Goal: Information Seeking & Learning: Compare options

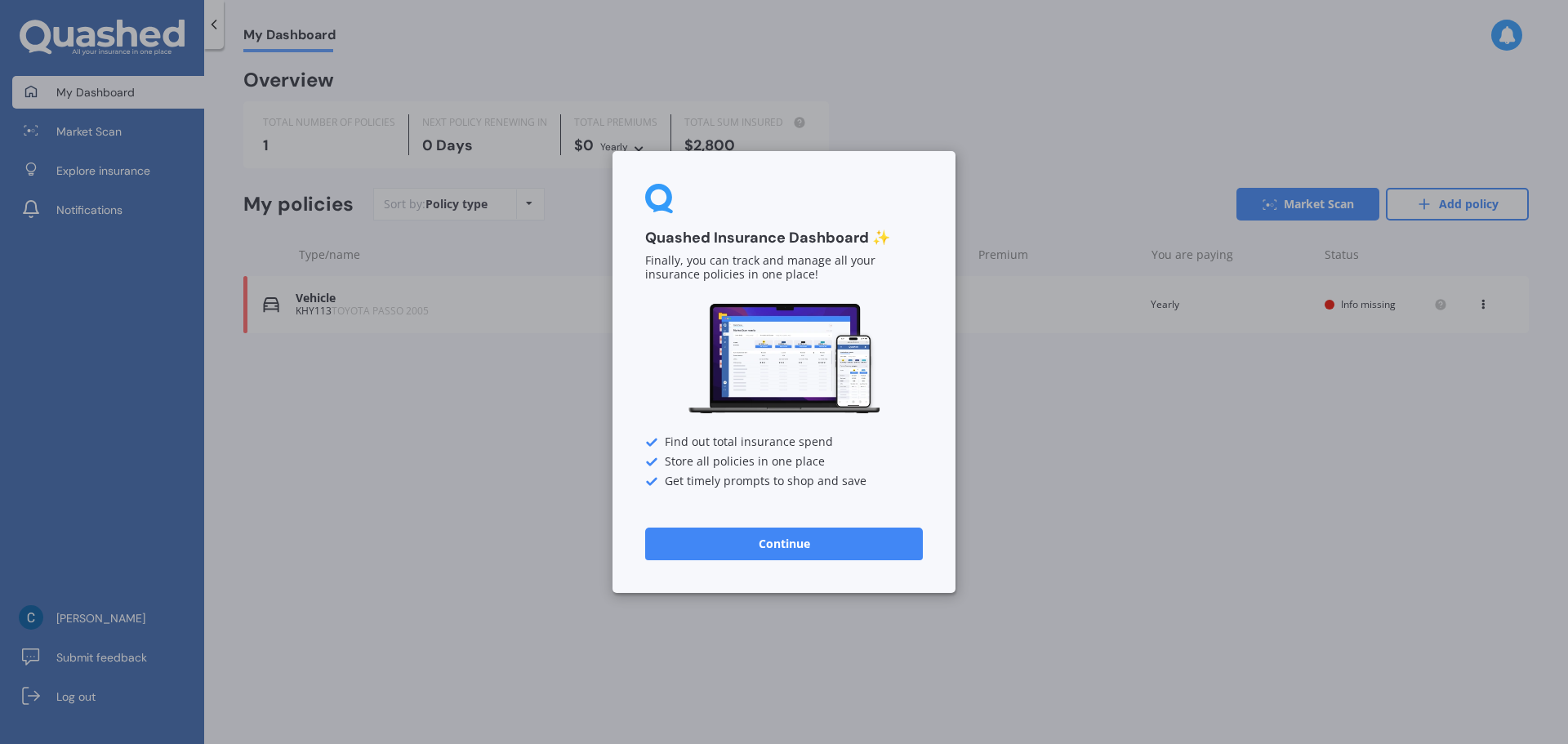
click at [862, 531] on button "Continue" at bounding box center [784, 544] width 278 height 33
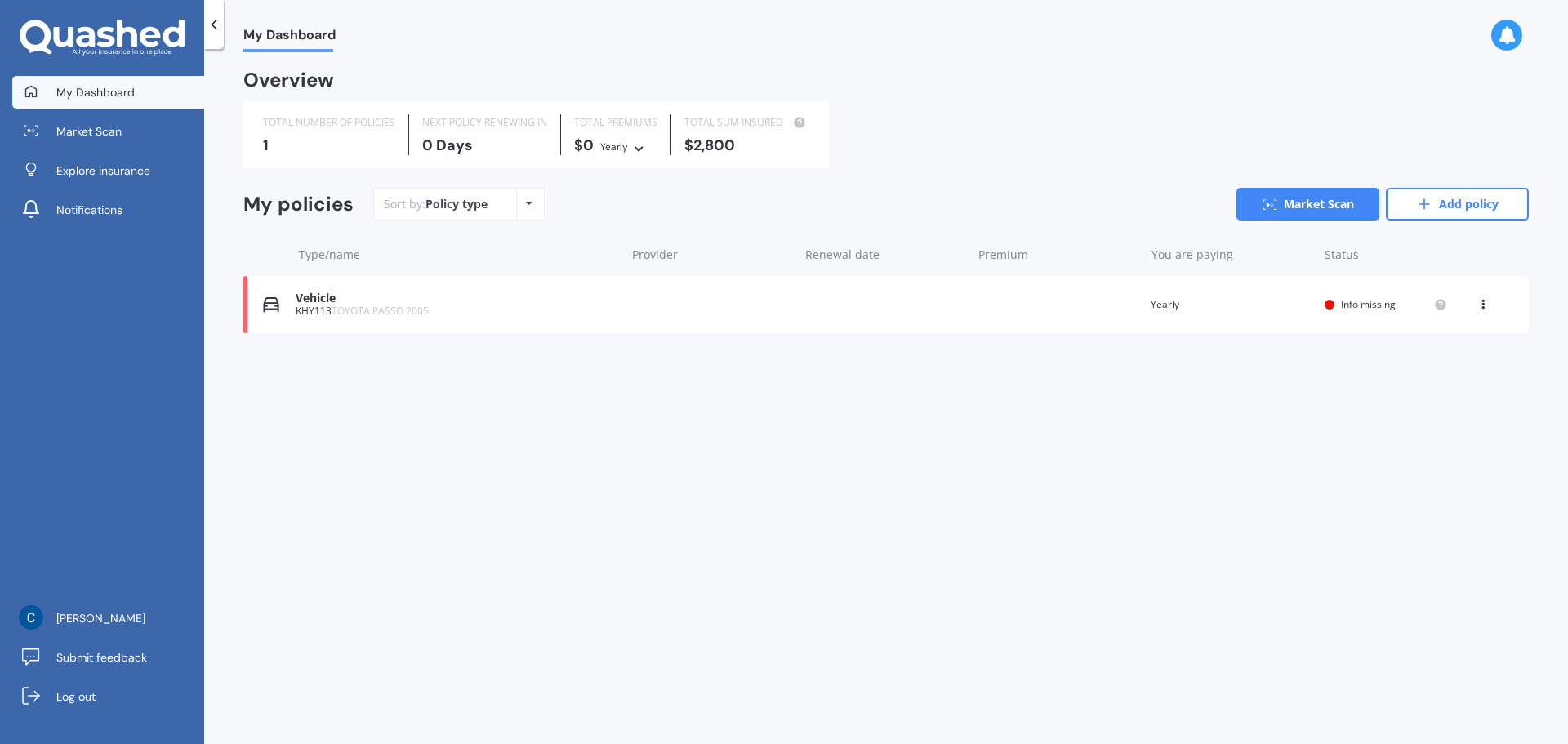
click at [220, 22] on icon at bounding box center [213, 24] width 16 height 16
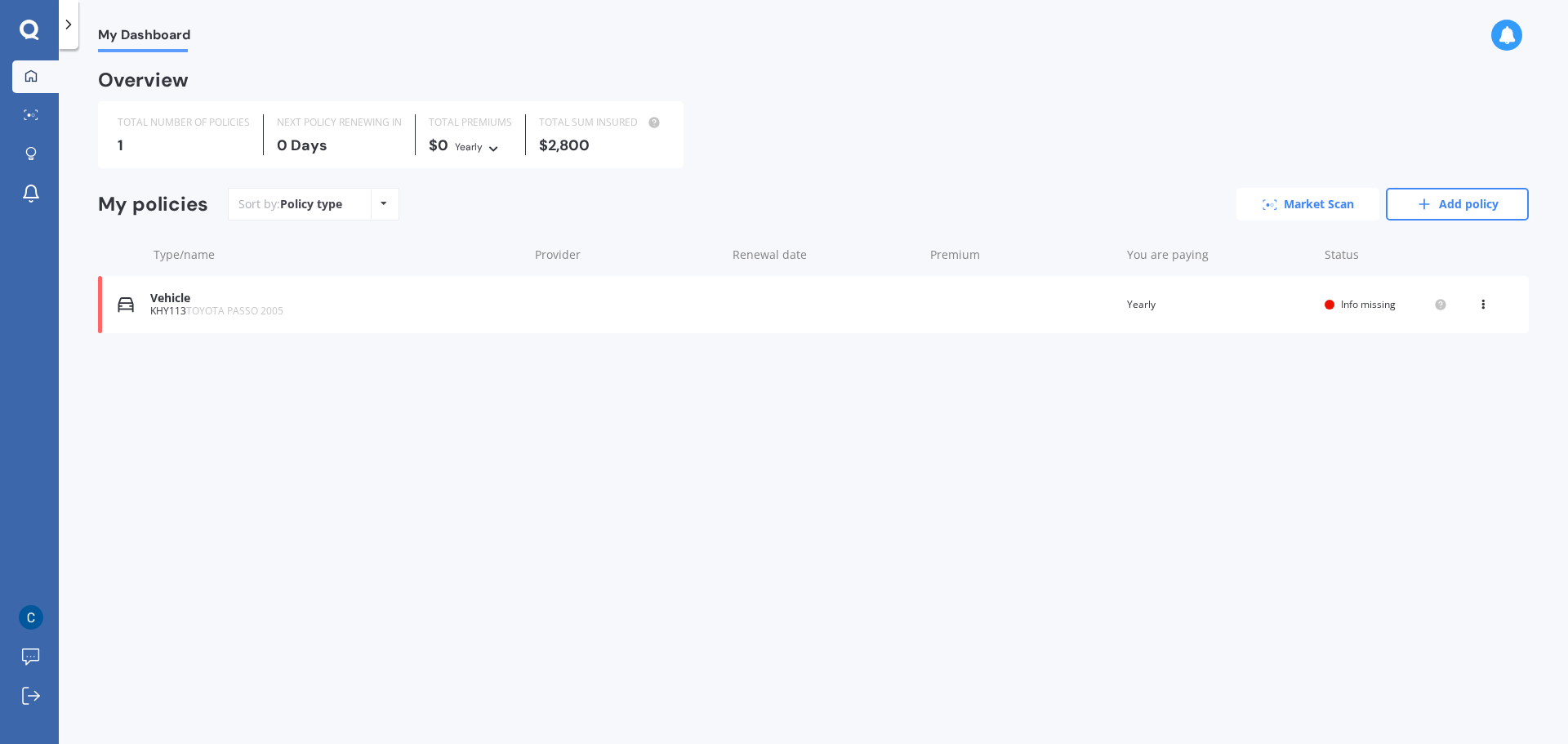
click at [1325, 208] on link "Market Scan" at bounding box center [1308, 205] width 143 height 33
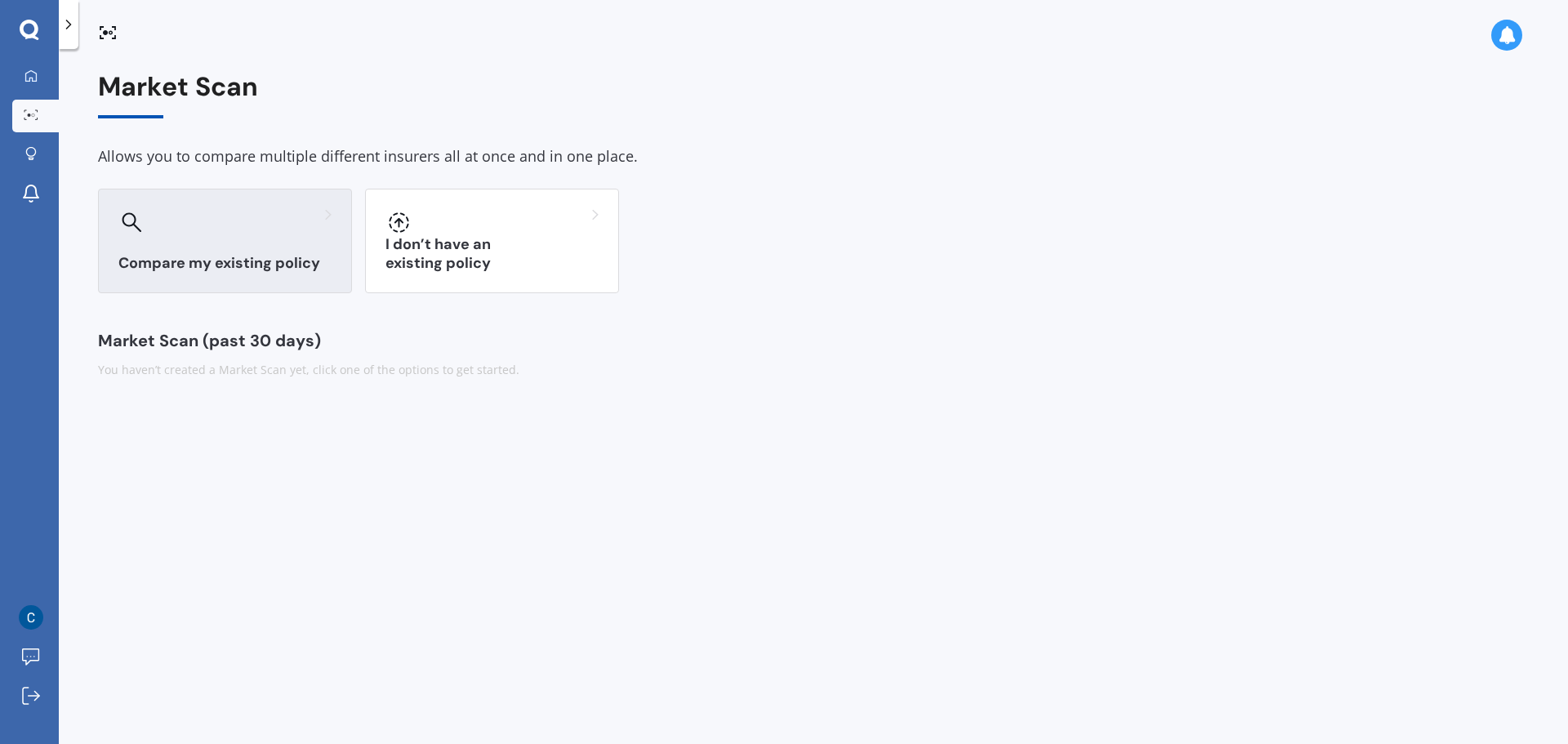
click at [287, 249] on div "Compare my existing policy" at bounding box center [225, 241] width 254 height 104
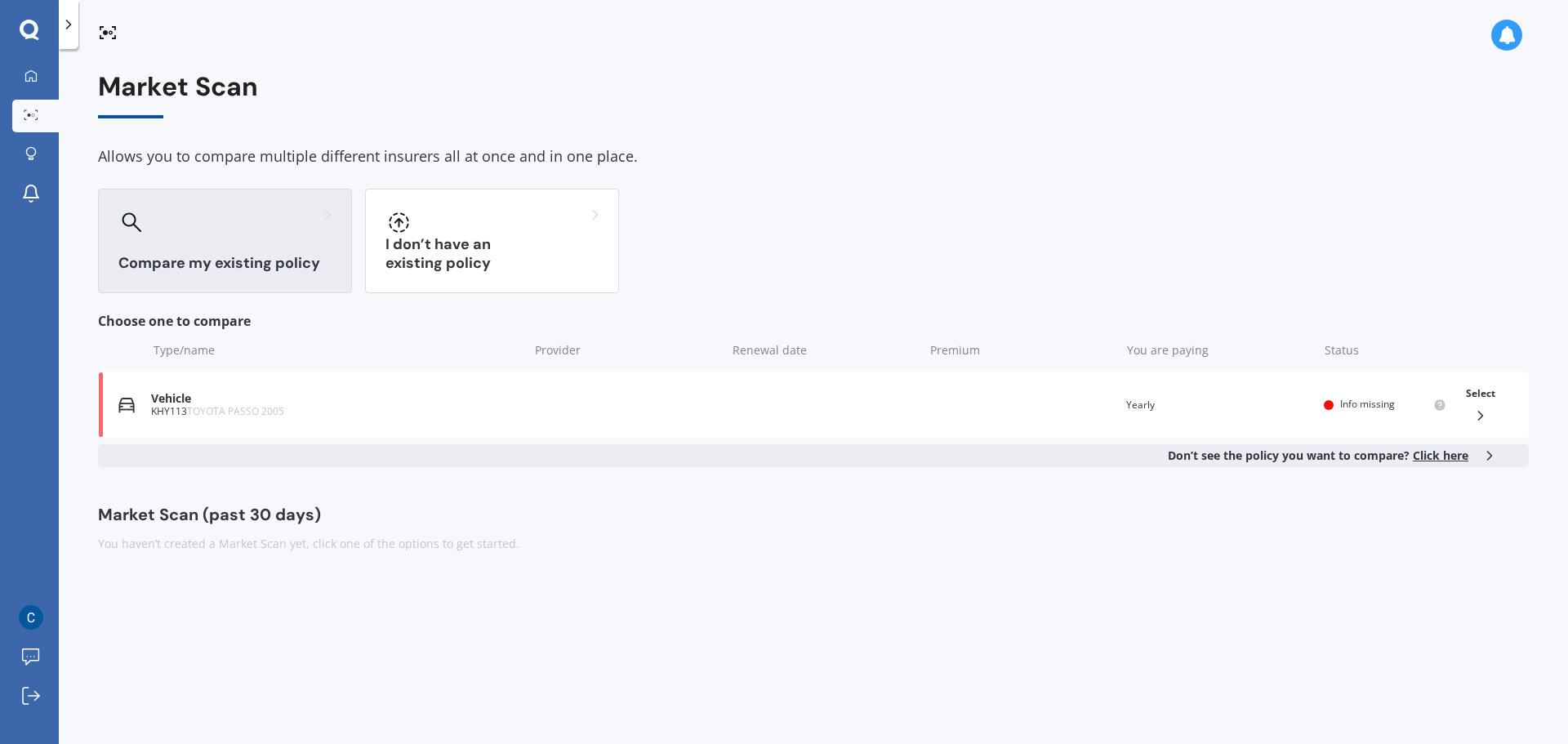
click at [1433, 452] on span "Click here" at bounding box center [1440, 456] width 55 height 16
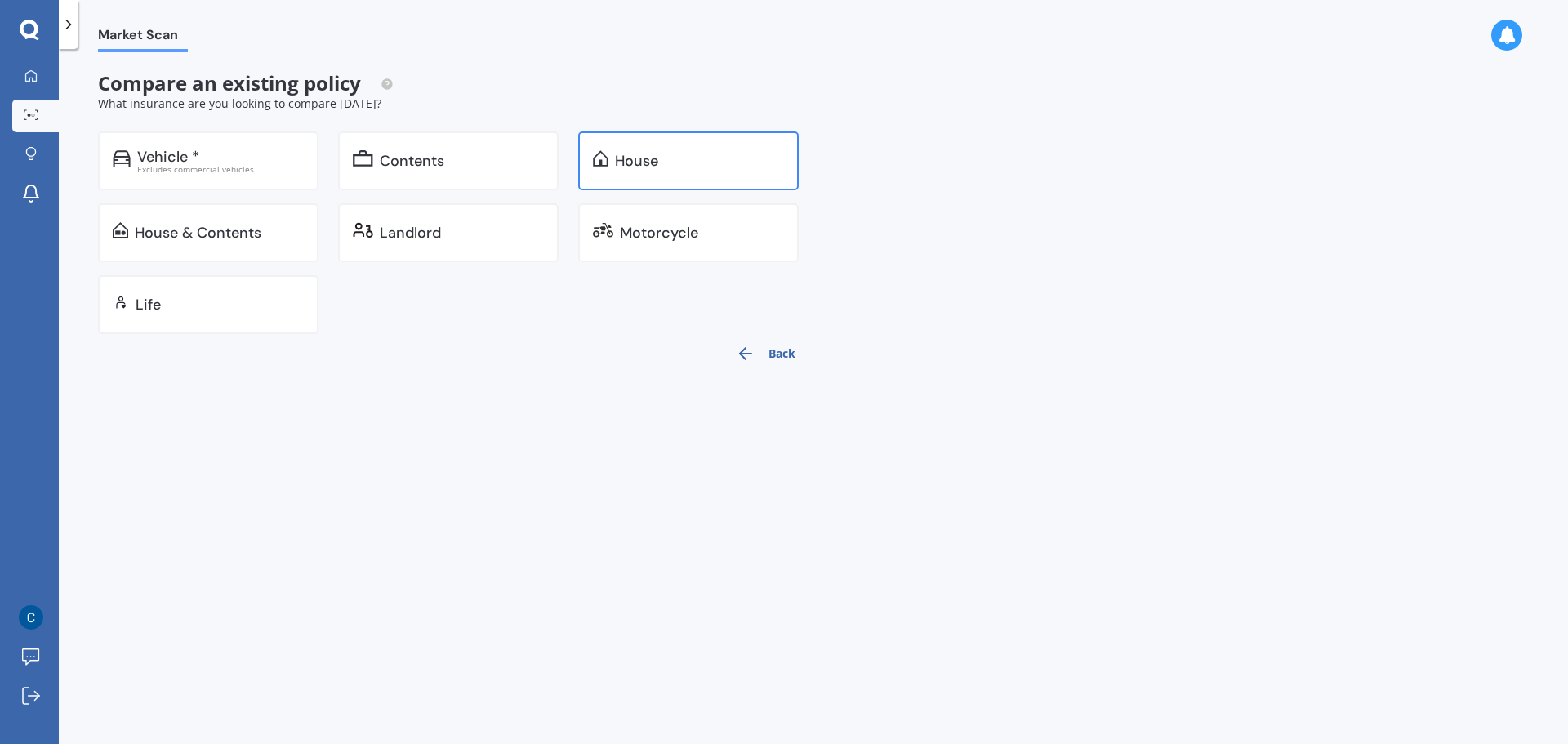
click at [688, 144] on div "House" at bounding box center [688, 161] width 220 height 59
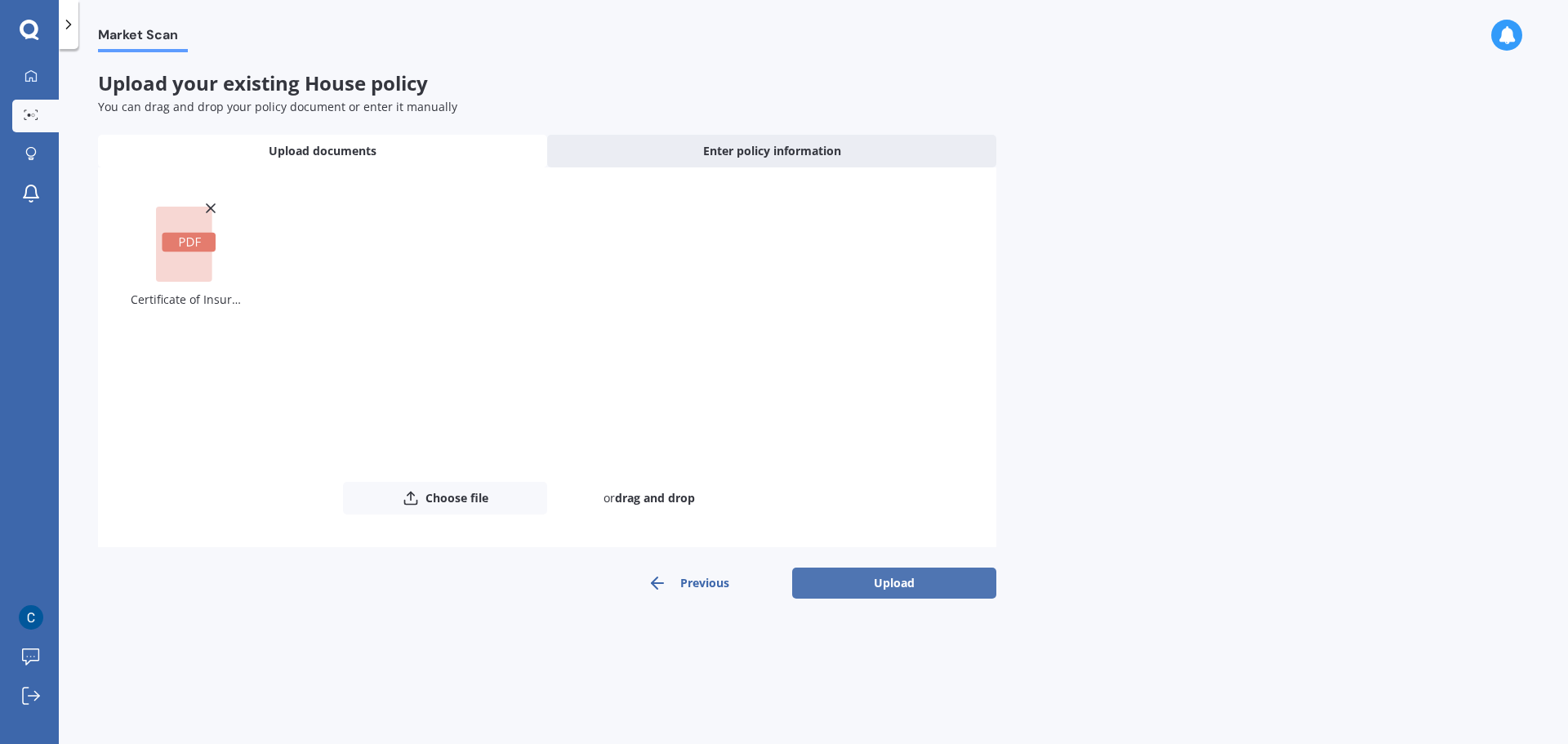
click at [896, 584] on button "Upload" at bounding box center [894, 583] width 205 height 31
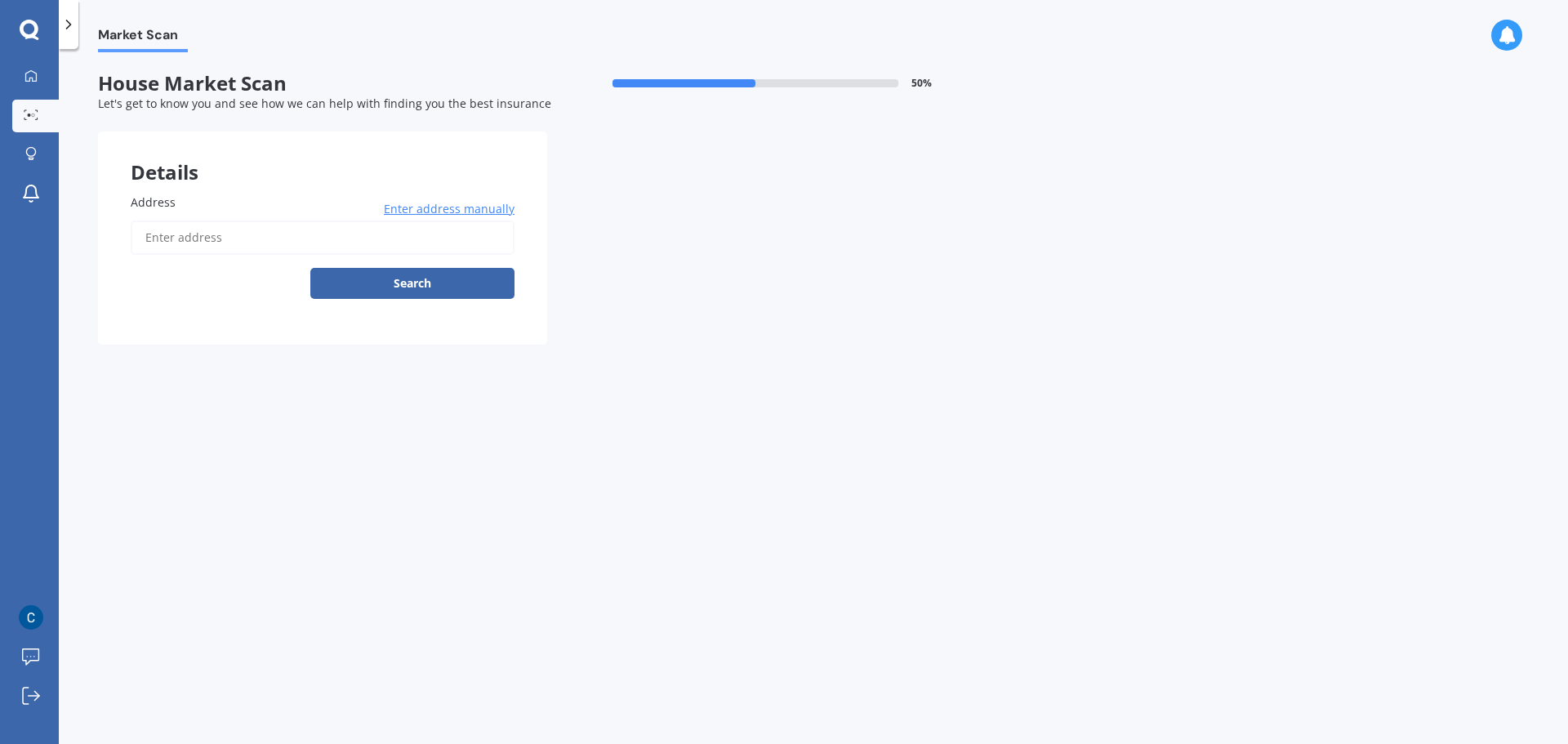
click at [230, 244] on input "Address" at bounding box center [322, 237] width 384 height 35
type input "[STREET_ADDRESS]"
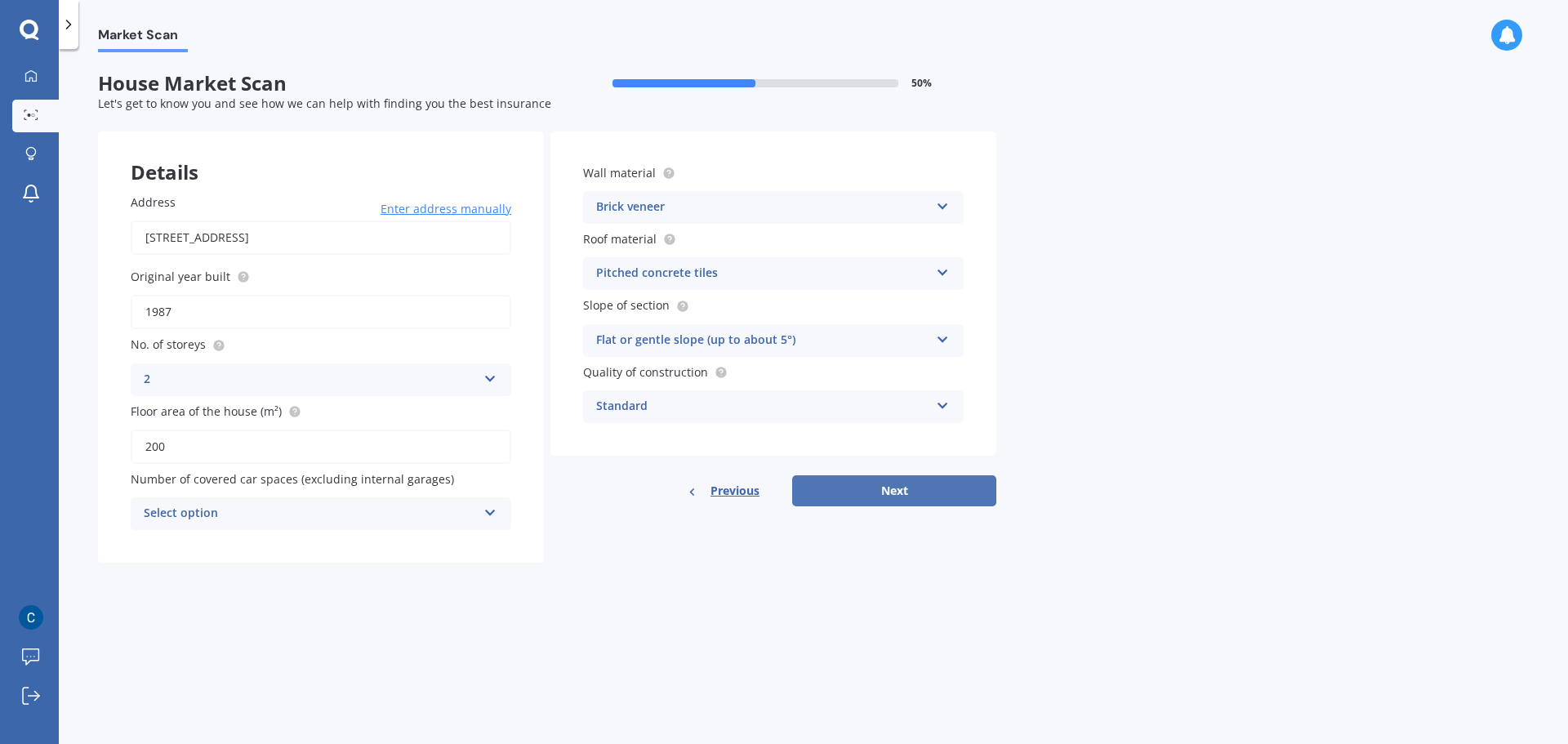
click at [834, 488] on button "Next" at bounding box center [894, 491] width 205 height 31
click at [419, 512] on div "Select option" at bounding box center [313, 514] width 325 height 18
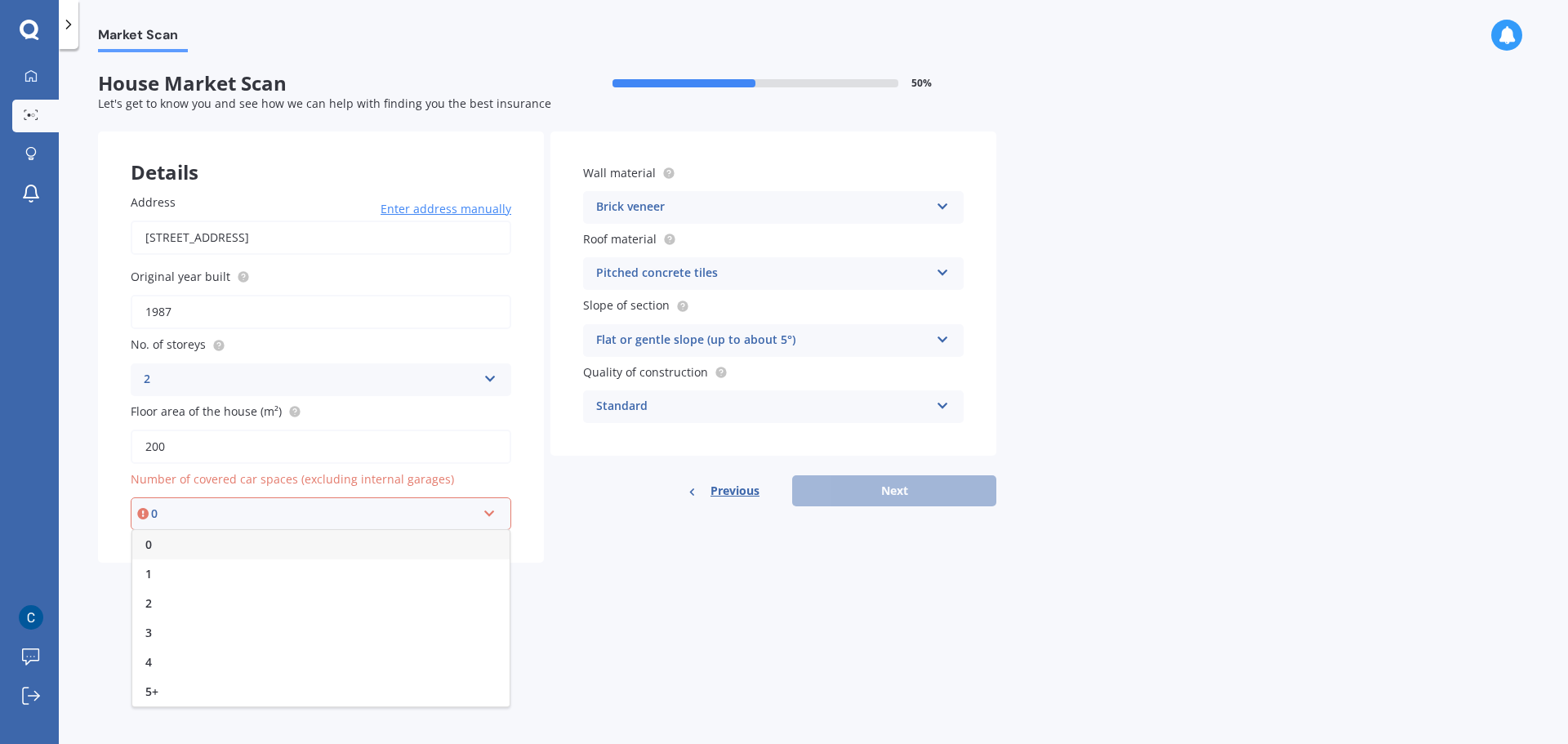
click at [418, 534] on div "0" at bounding box center [320, 545] width 377 height 29
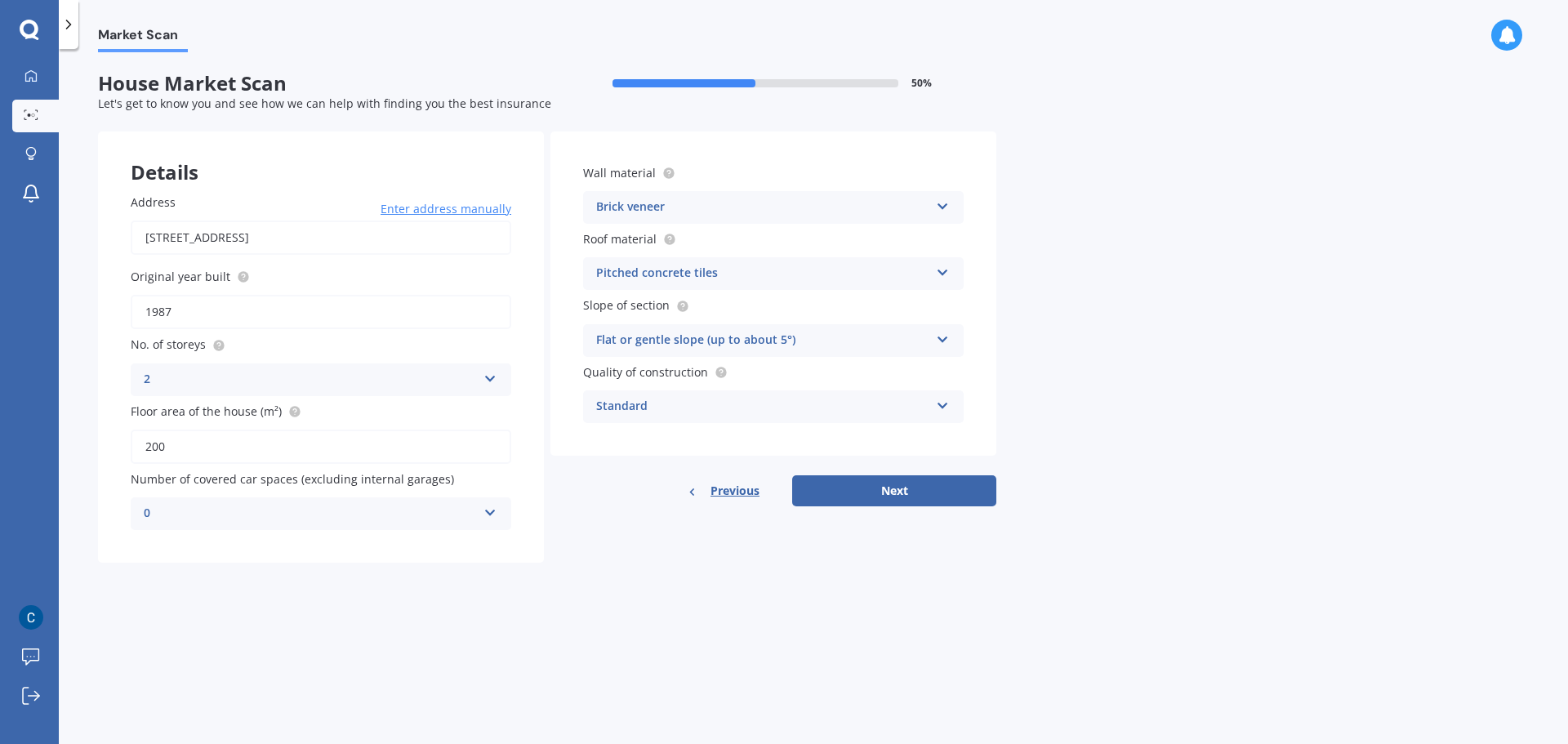
click at [261, 514] on div "0" at bounding box center [311, 514] width 333 height 20
click at [209, 561] on div "1" at bounding box center [320, 575] width 379 height 29
drag, startPoint x: 908, startPoint y: 451, endPoint x: 874, endPoint y: 497, distance: 57.2
click at [892, 477] on div "Wall material Brick veneer Artificial weatherboard/plank cladding Blockwork Bri…" at bounding box center [773, 318] width 446 height 375
click at [876, 495] on button "Next" at bounding box center [894, 491] width 205 height 31
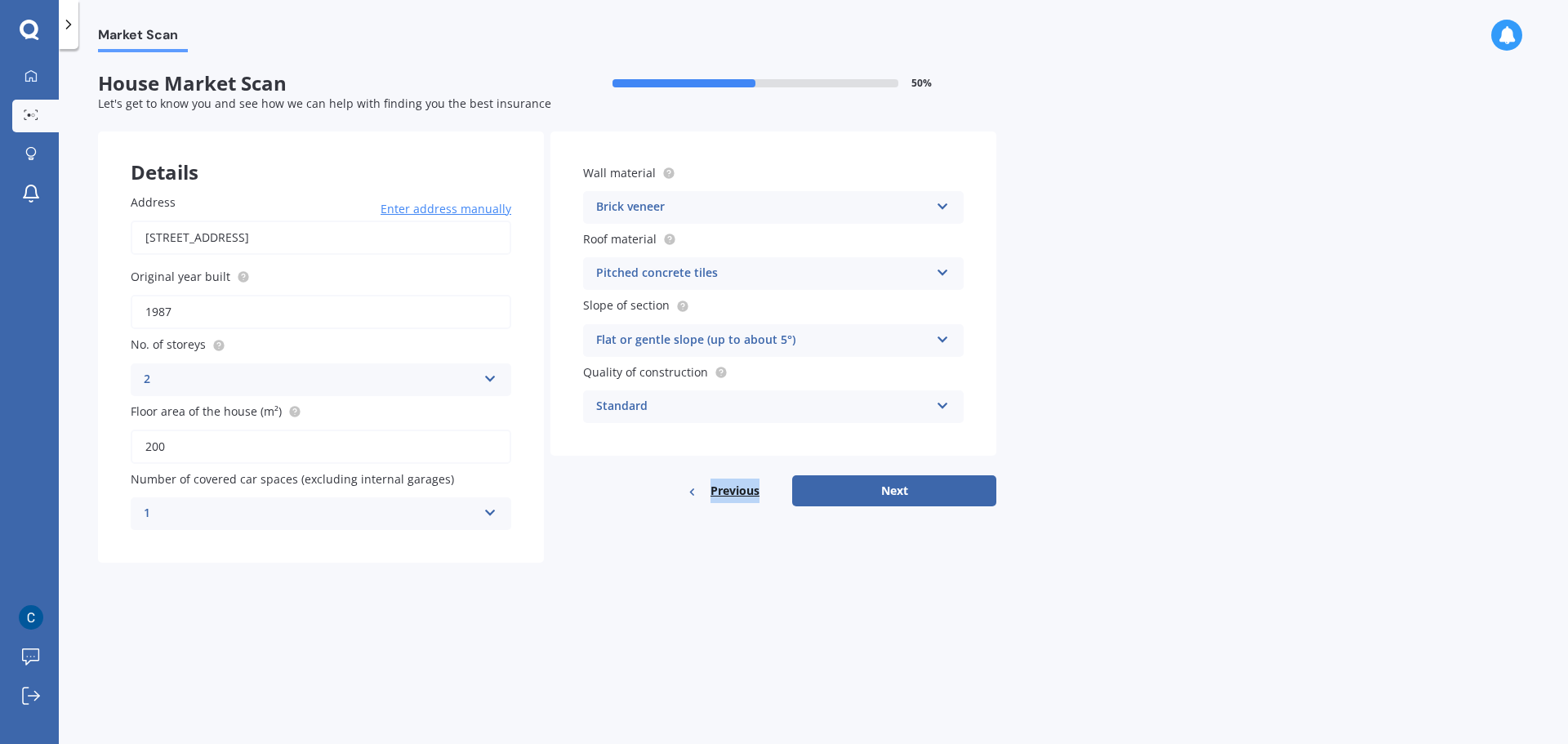
select select "22"
select select "11"
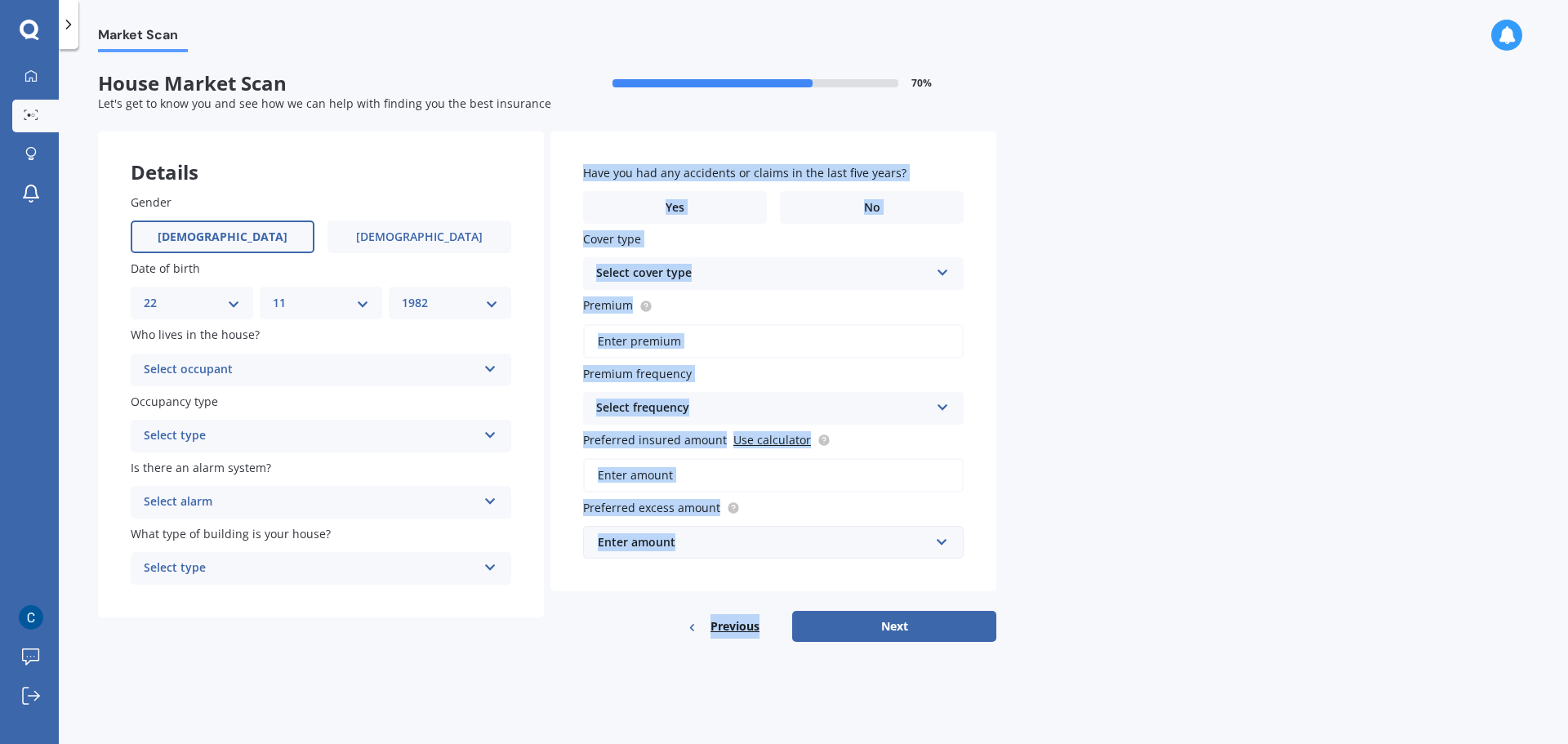
click at [237, 307] on select "DD 01 02 03 04 05 06 07 08 09 10 11 12 13 14 15 16 17 18 19 20 21 22 23 24 25 2…" at bounding box center [192, 303] width 97 height 18
click at [423, 299] on select "YYYY 2009 2008 2007 2006 2005 2004 2003 2002 2001 2000 1999 1998 1997 1996 1995…" at bounding box center [450, 303] width 97 height 18
select select "1998"
click at [402, 294] on select "YYYY 2009 2008 2007 2006 2005 2004 2003 2002 2001 2000 1999 1998 1997 1996 1995…" at bounding box center [450, 303] width 97 height 18
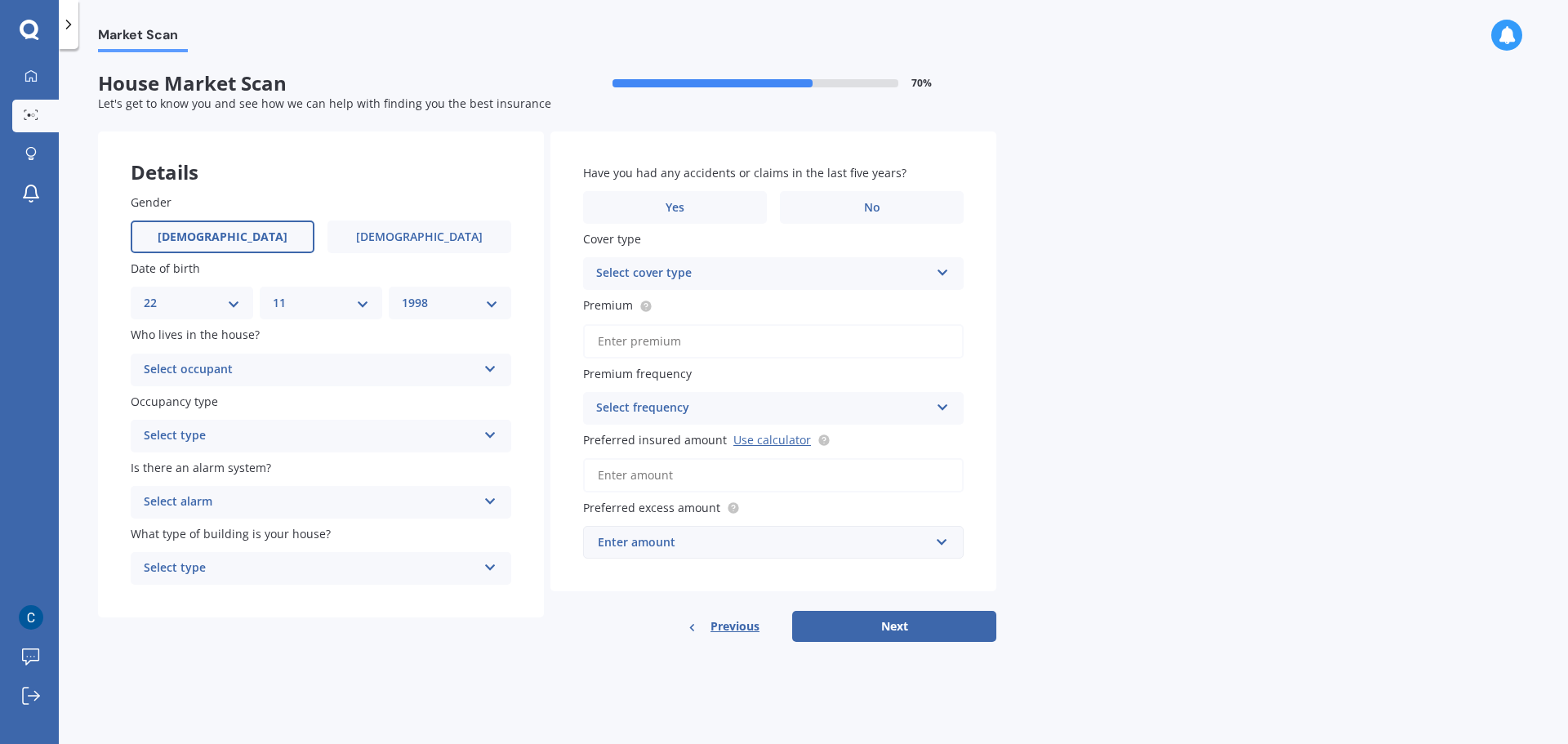
click at [338, 371] on div "Select occupant" at bounding box center [311, 369] width 333 height 20
click at [242, 401] on div "Owner" at bounding box center [320, 401] width 379 height 29
click at [254, 434] on div "Select type" at bounding box center [311, 436] width 333 height 20
click at [251, 473] on div "Permanent" at bounding box center [320, 468] width 379 height 29
click at [254, 494] on div "Select alarm" at bounding box center [311, 502] width 333 height 20
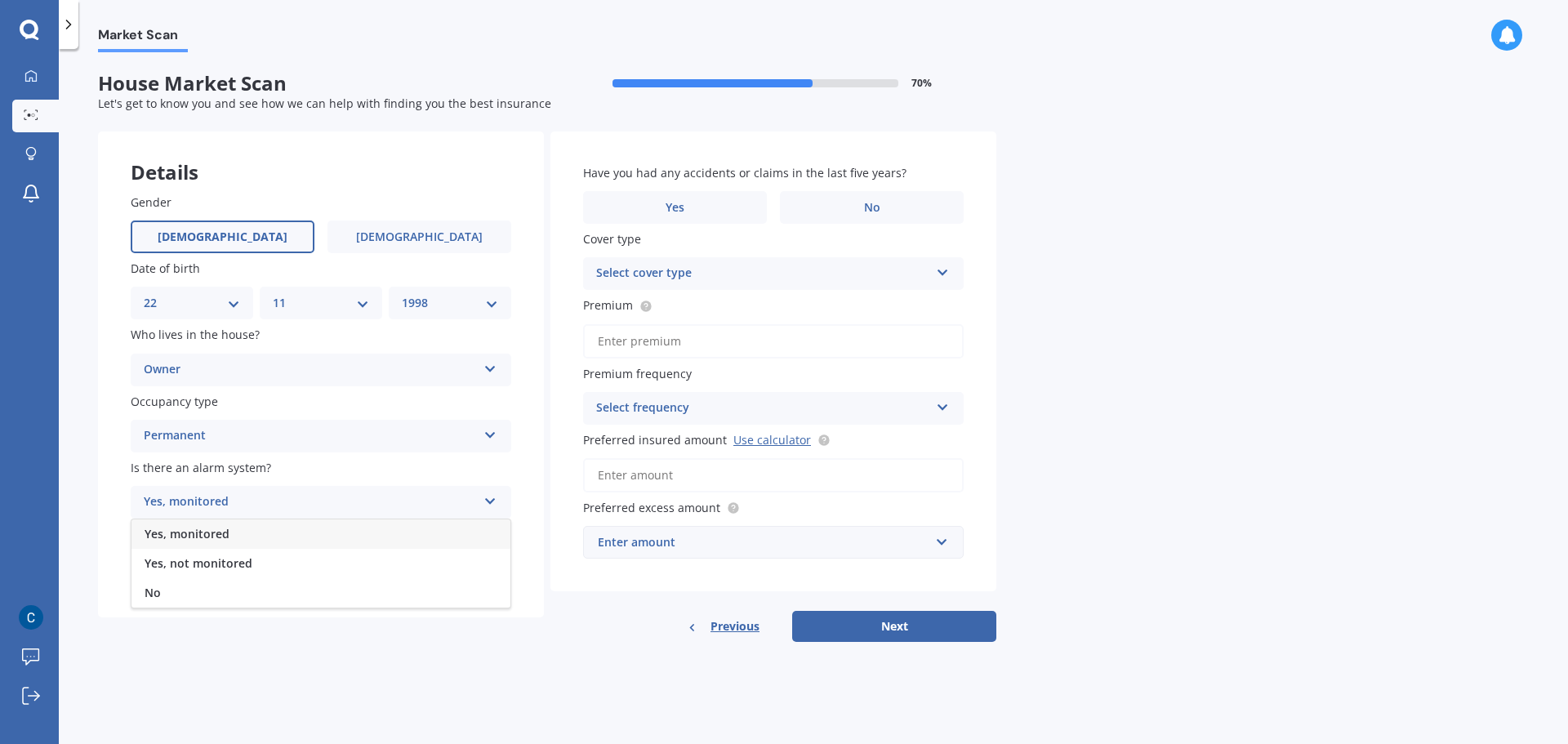
click at [211, 534] on span "Yes, monitored" at bounding box center [186, 533] width 85 height 16
click at [224, 564] on div "Select type" at bounding box center [311, 568] width 333 height 20
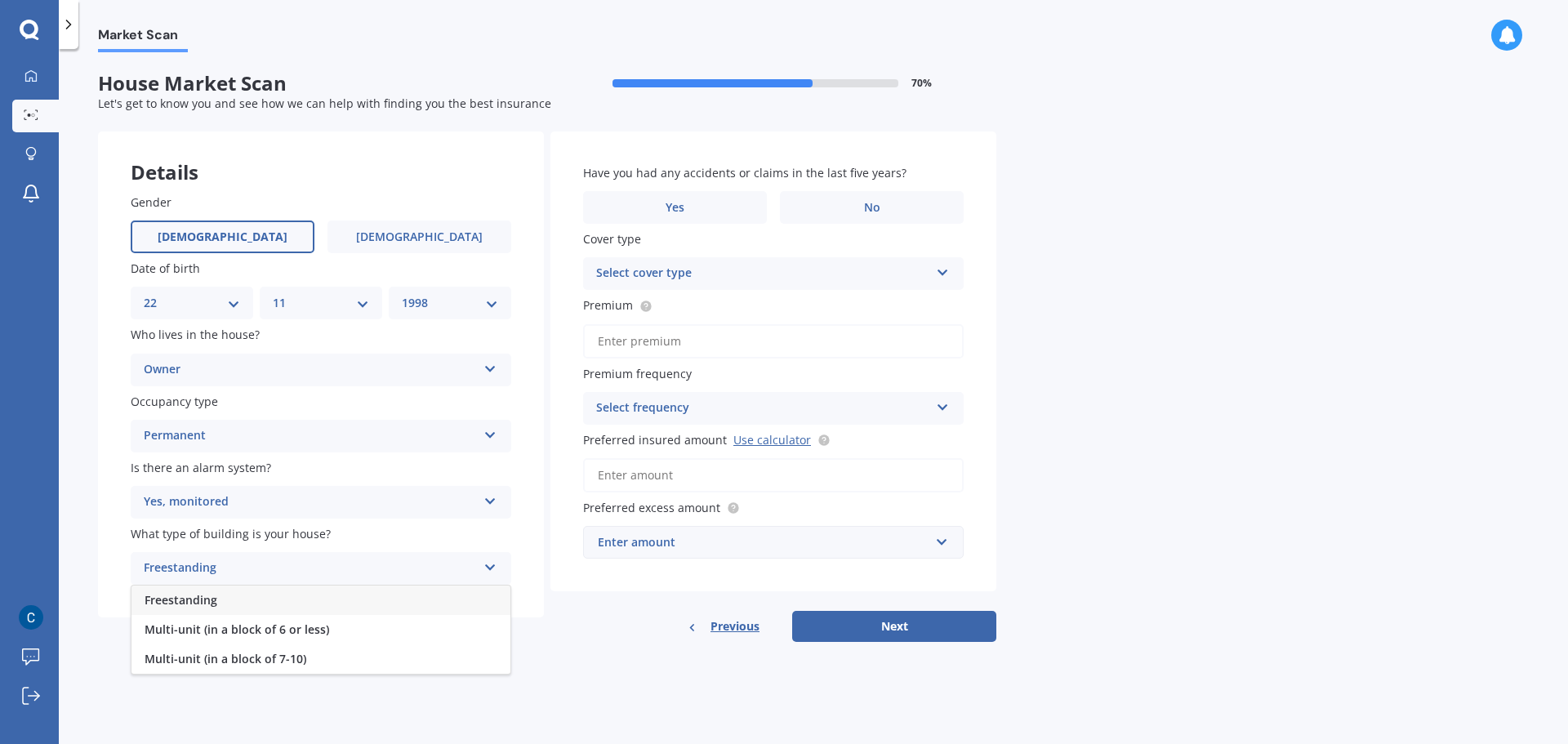
drag, startPoint x: 231, startPoint y: 591, endPoint x: 232, endPoint y: 602, distance: 11.0
click at [231, 596] on div "Freestanding" at bounding box center [320, 600] width 379 height 29
